Goal: Navigation & Orientation: Find specific page/section

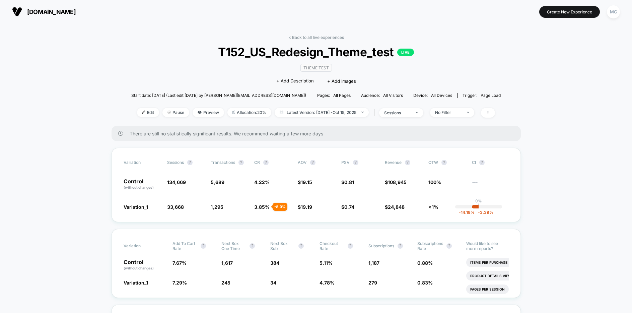
click at [490, 73] on div "< Back to all live experiences T152_US_Redesign_Theme_test LIVE Theme Test Clic…" at bounding box center [316, 80] width 370 height 91
click at [609, 15] on div "MC" at bounding box center [613, 11] width 13 height 13
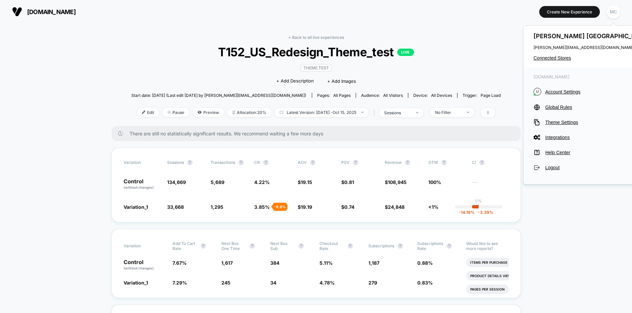
click at [485, 54] on div "< Back to all live experiences T152_US_Redesign_Theme_test LIVE Theme Test Clic…" at bounding box center [316, 80] width 370 height 91
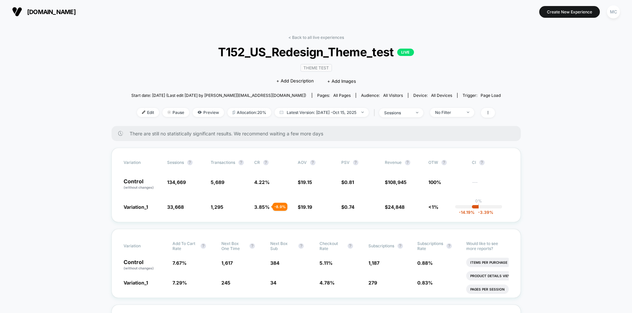
click at [304, 206] on span "19.19" at bounding box center [306, 207] width 11 height 6
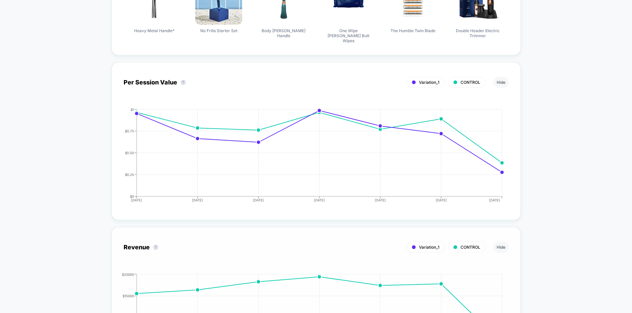
scroll to position [639, 0]
